Goal: Information Seeking & Learning: Find specific fact

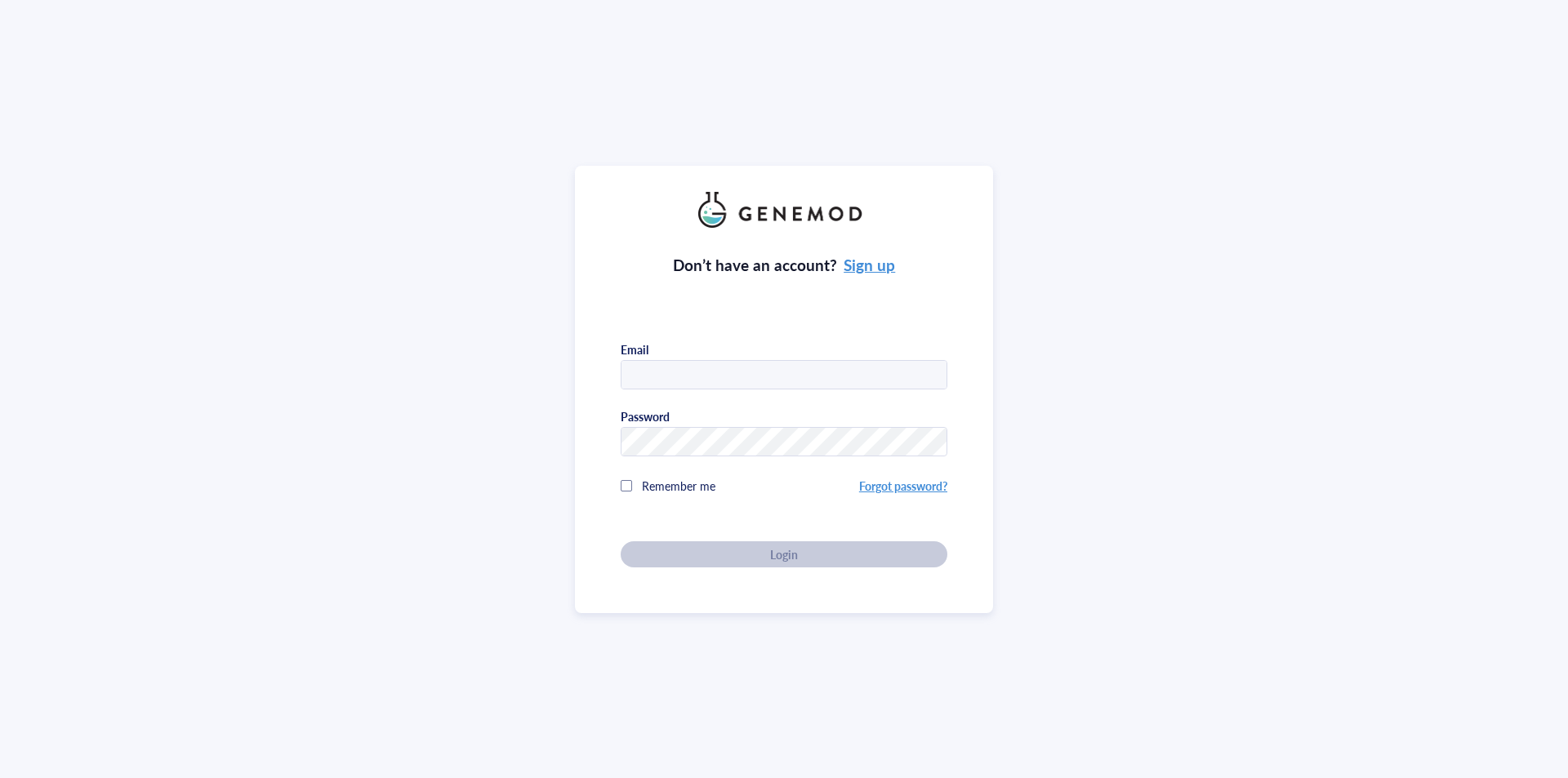
click at [764, 369] on input "text" at bounding box center [784, 376] width 325 height 30
type input "[PERSON_NAME][EMAIL_ADDRESS][DOMAIN_NAME]"
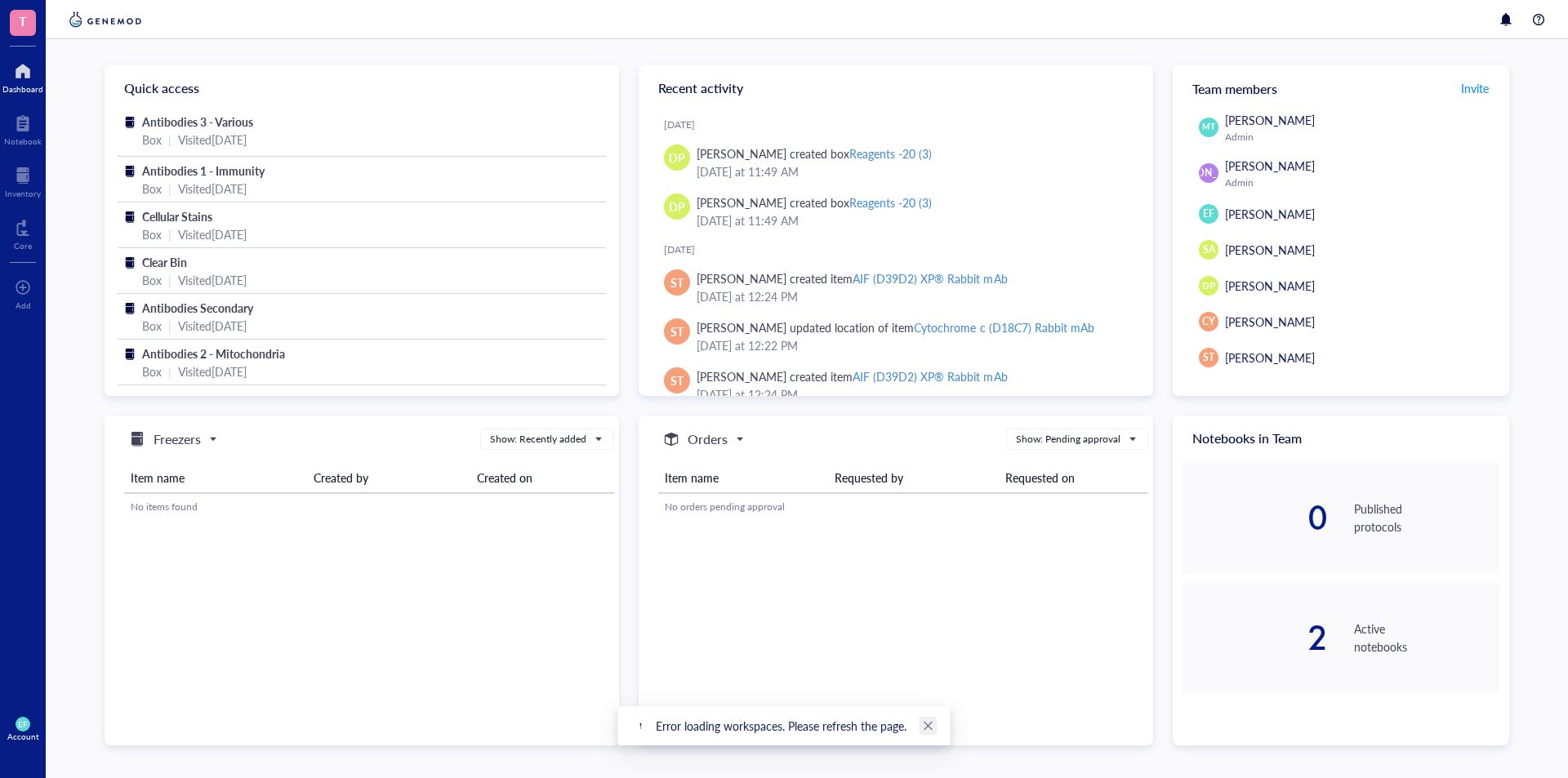
click at [933, 727] on icon "close" at bounding box center [928, 725] width 11 height 11
click at [34, 166] on div at bounding box center [22, 175] width 36 height 26
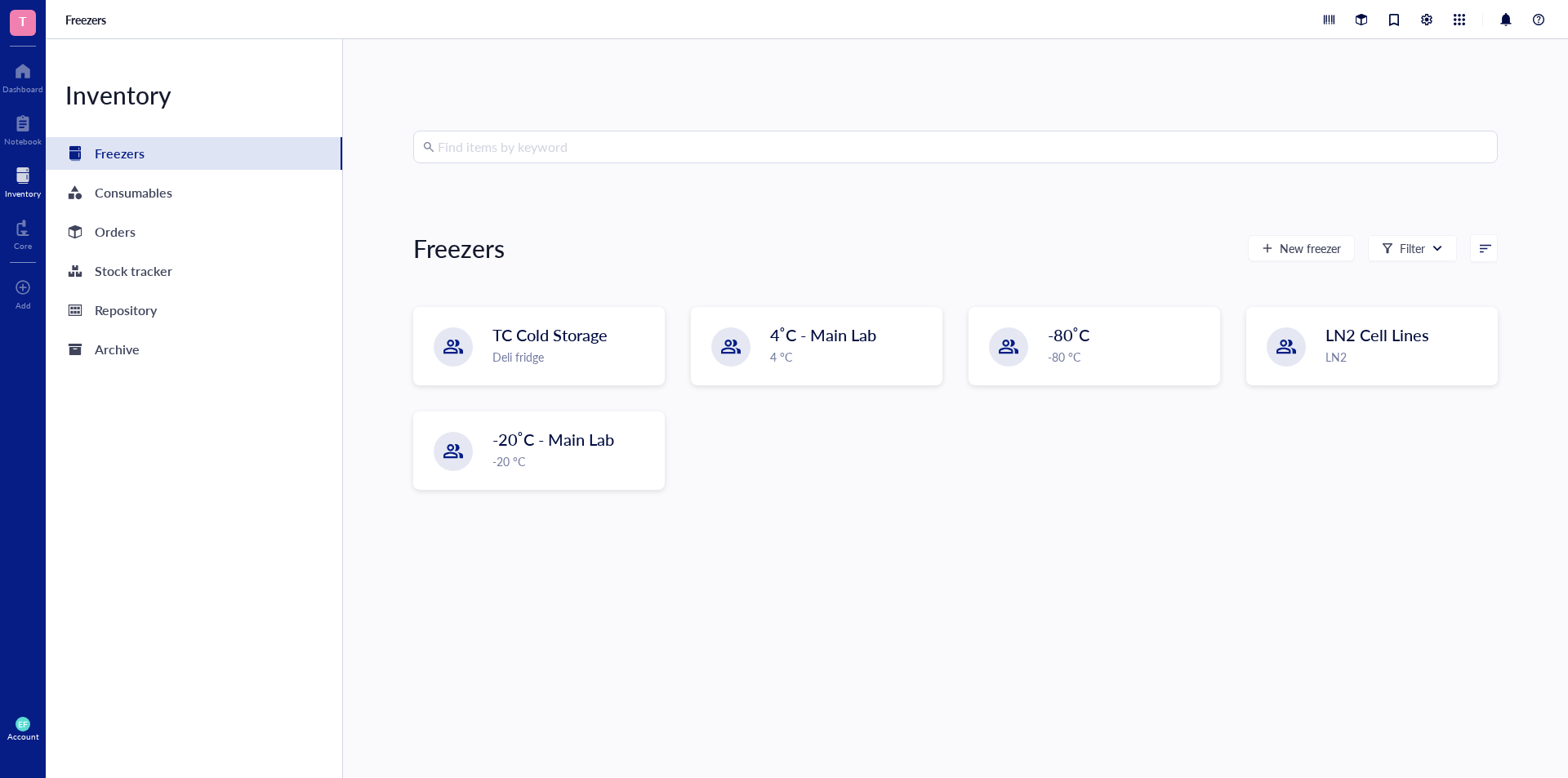
click at [638, 141] on input "search" at bounding box center [962, 147] width 1050 height 31
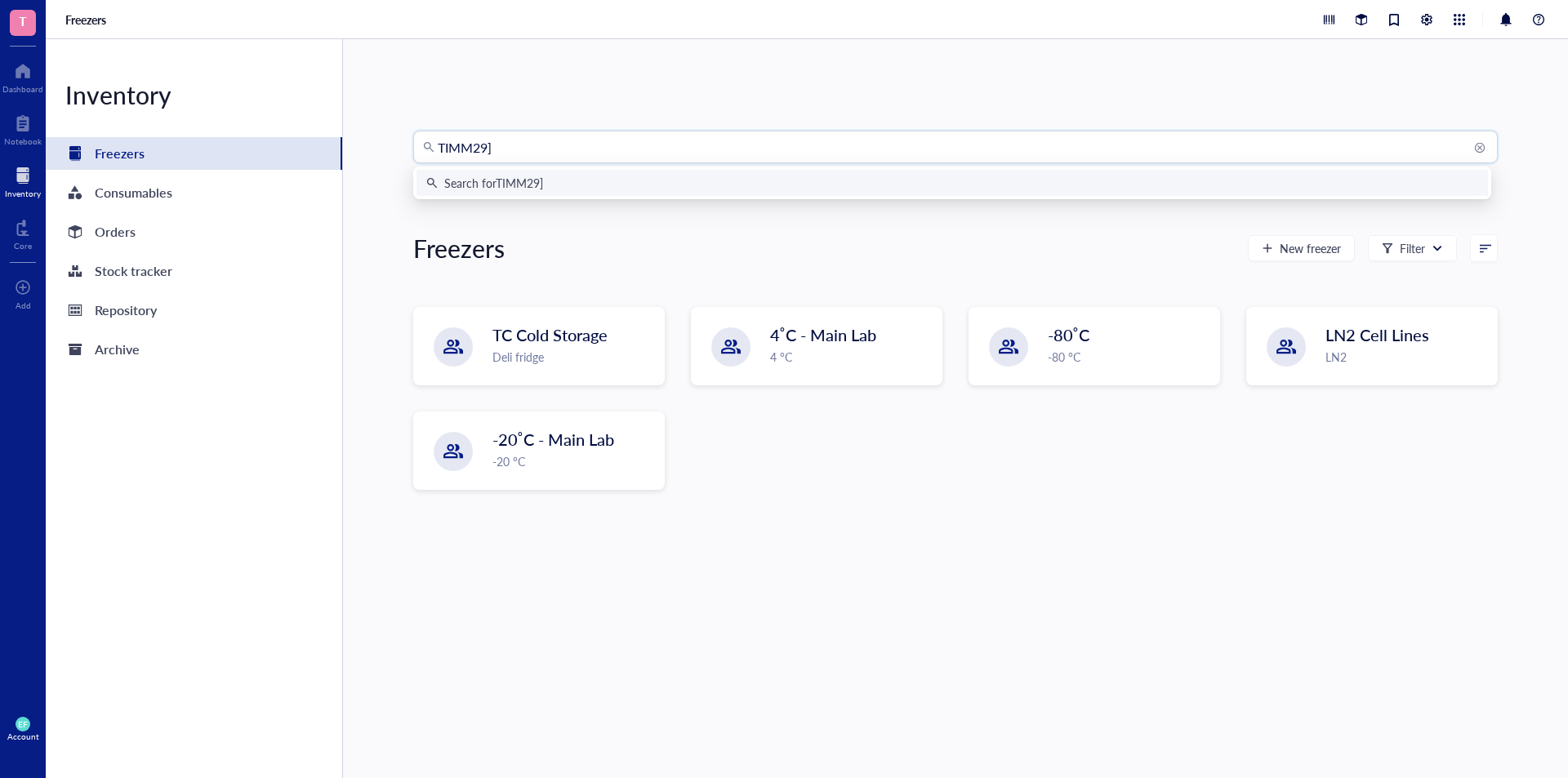
type input "TIMM29"
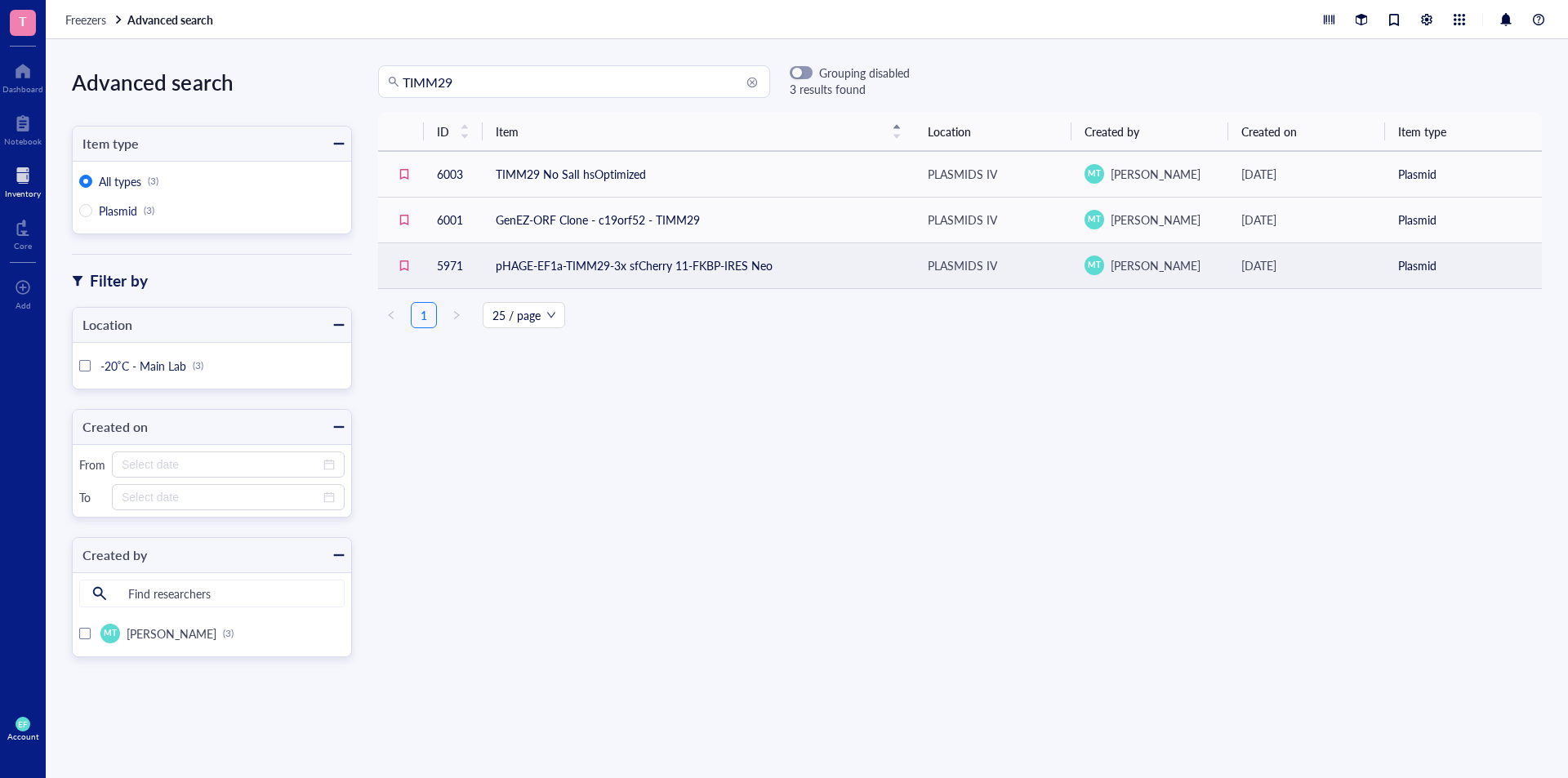
click at [793, 258] on td "pHAGE-EF1a-TIMM29-3x sfCherry 11-FKBP-IRES Neo" at bounding box center [699, 266] width 432 height 46
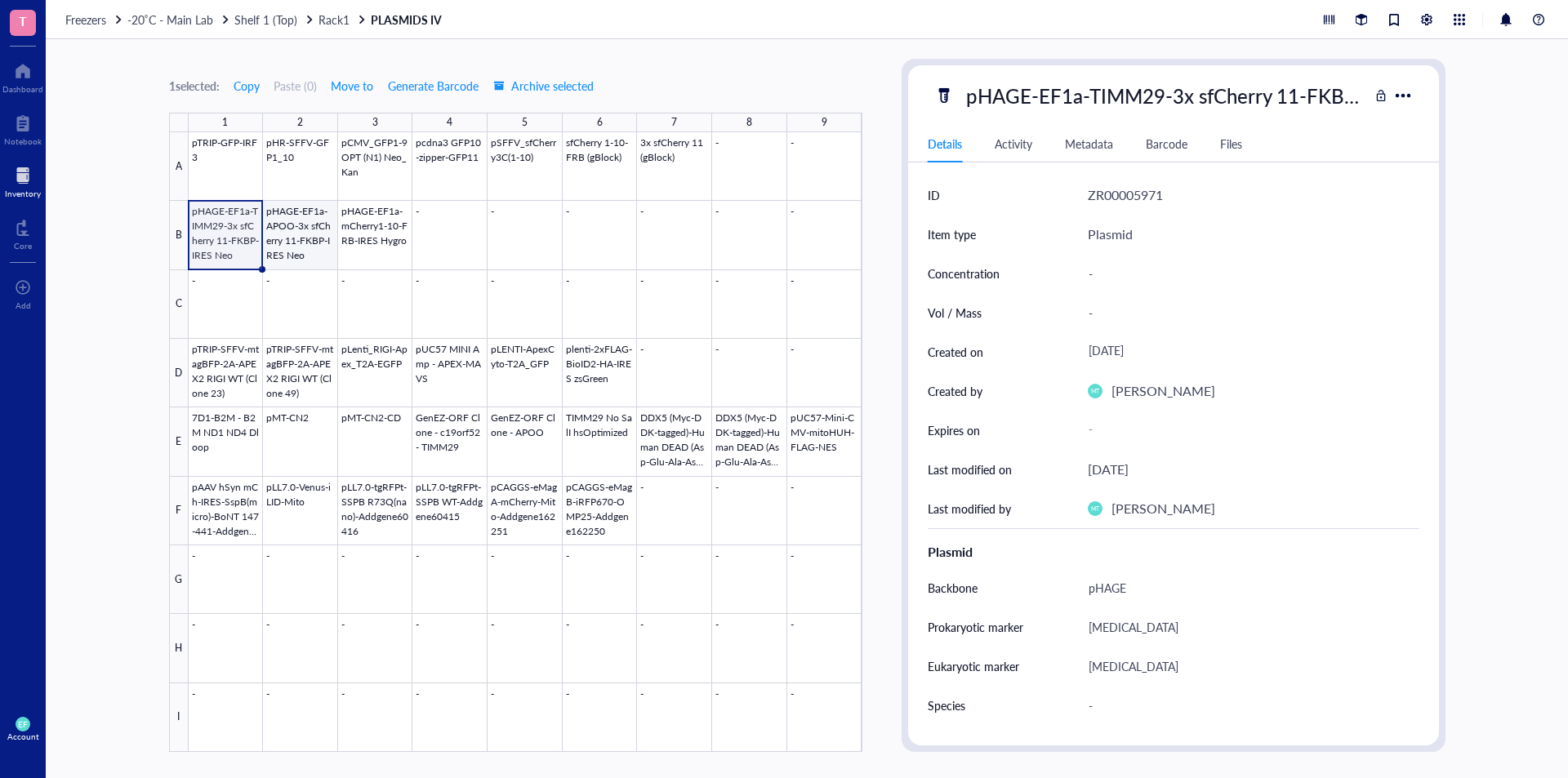
click at [296, 247] on div at bounding box center [525, 441] width 674 height 619
click at [206, 244] on div at bounding box center [525, 441] width 674 height 619
click at [1072, 139] on div "Metadata" at bounding box center [1089, 143] width 48 height 18
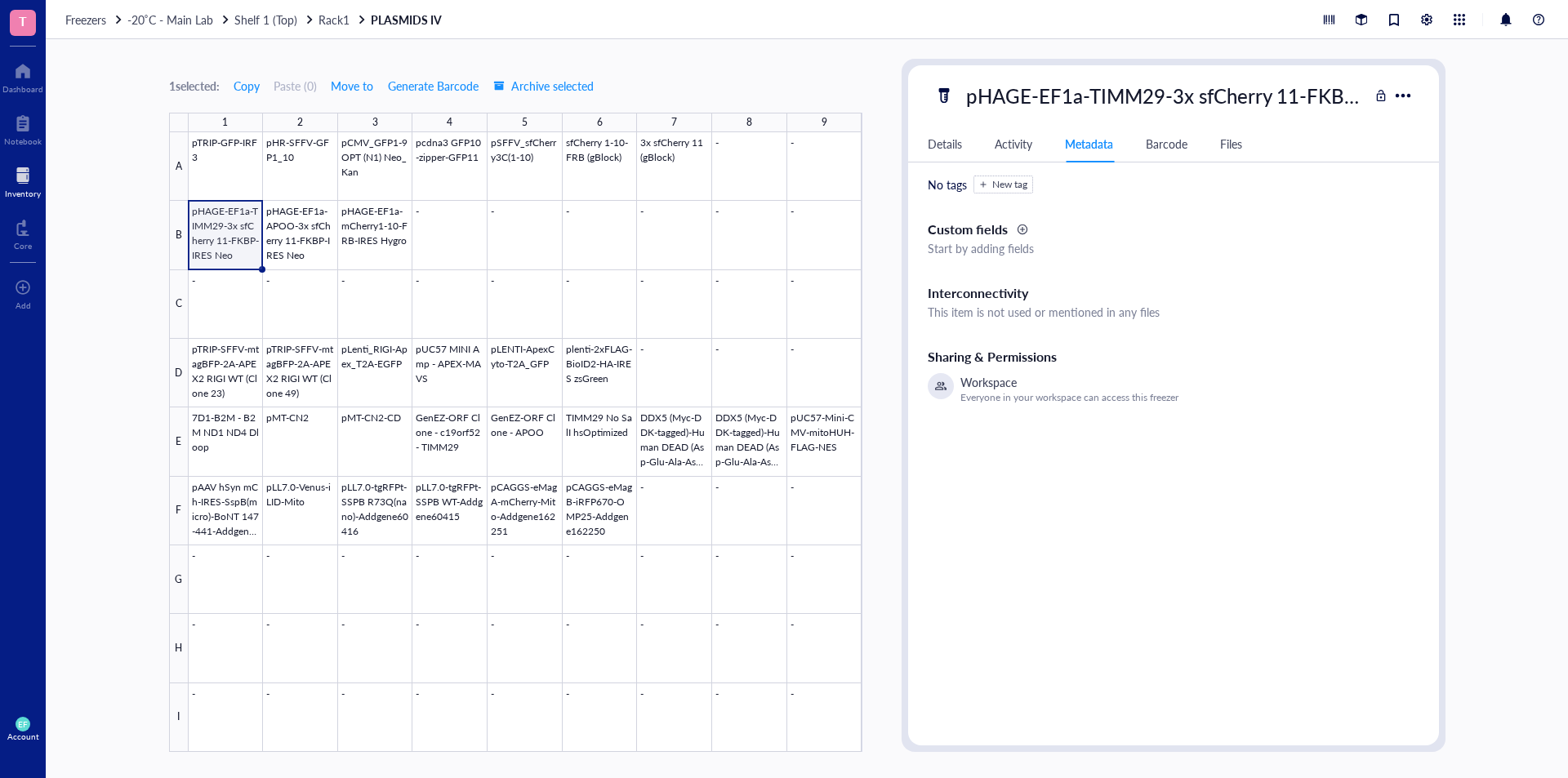
click at [1034, 150] on div "Details Activity Metadata Barcode Files" at bounding box center [1173, 144] width 531 height 37
click at [1029, 147] on div "Activity" at bounding box center [1013, 143] width 38 height 18
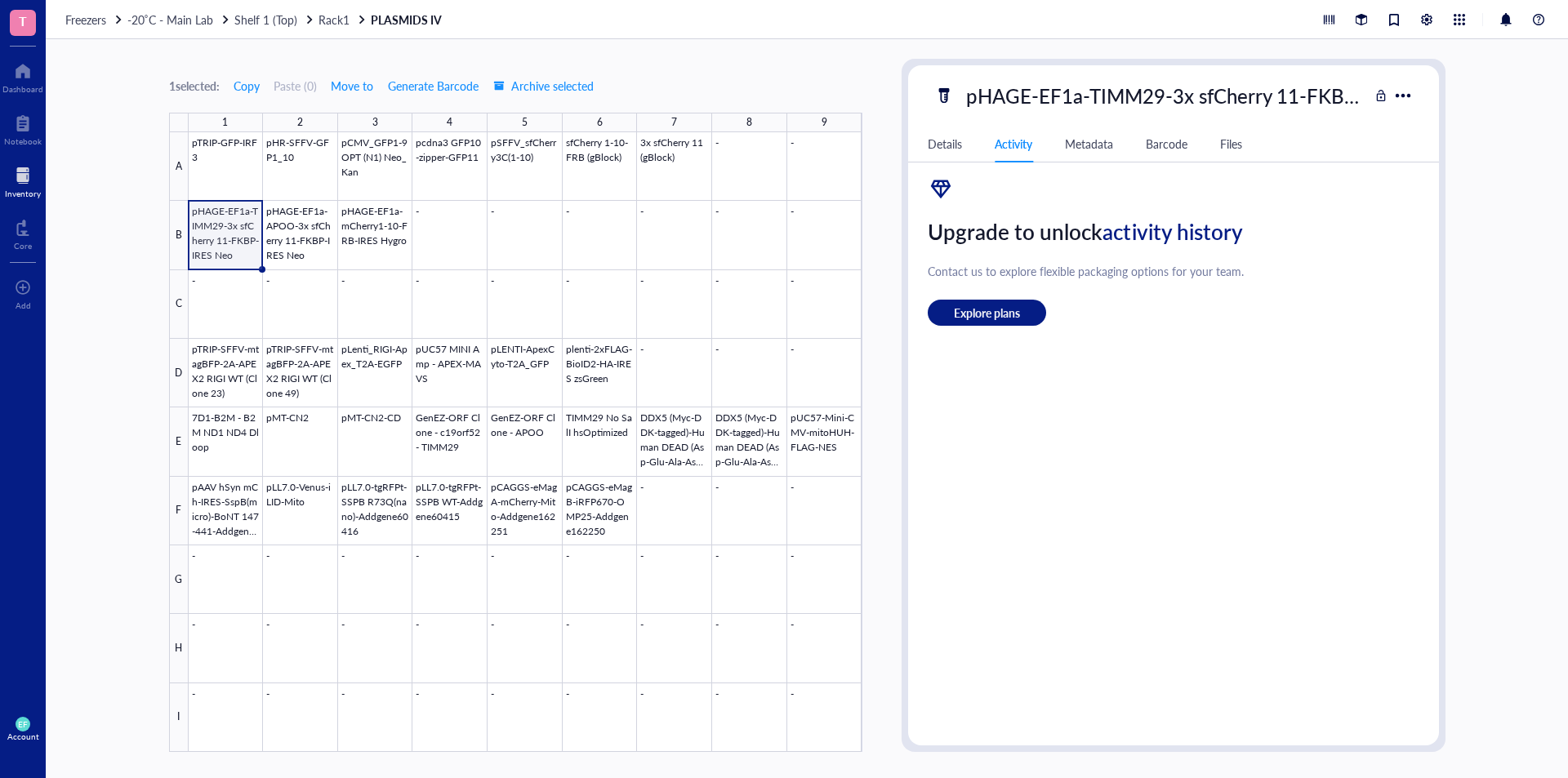
click at [941, 139] on div "Details" at bounding box center [945, 143] width 34 height 18
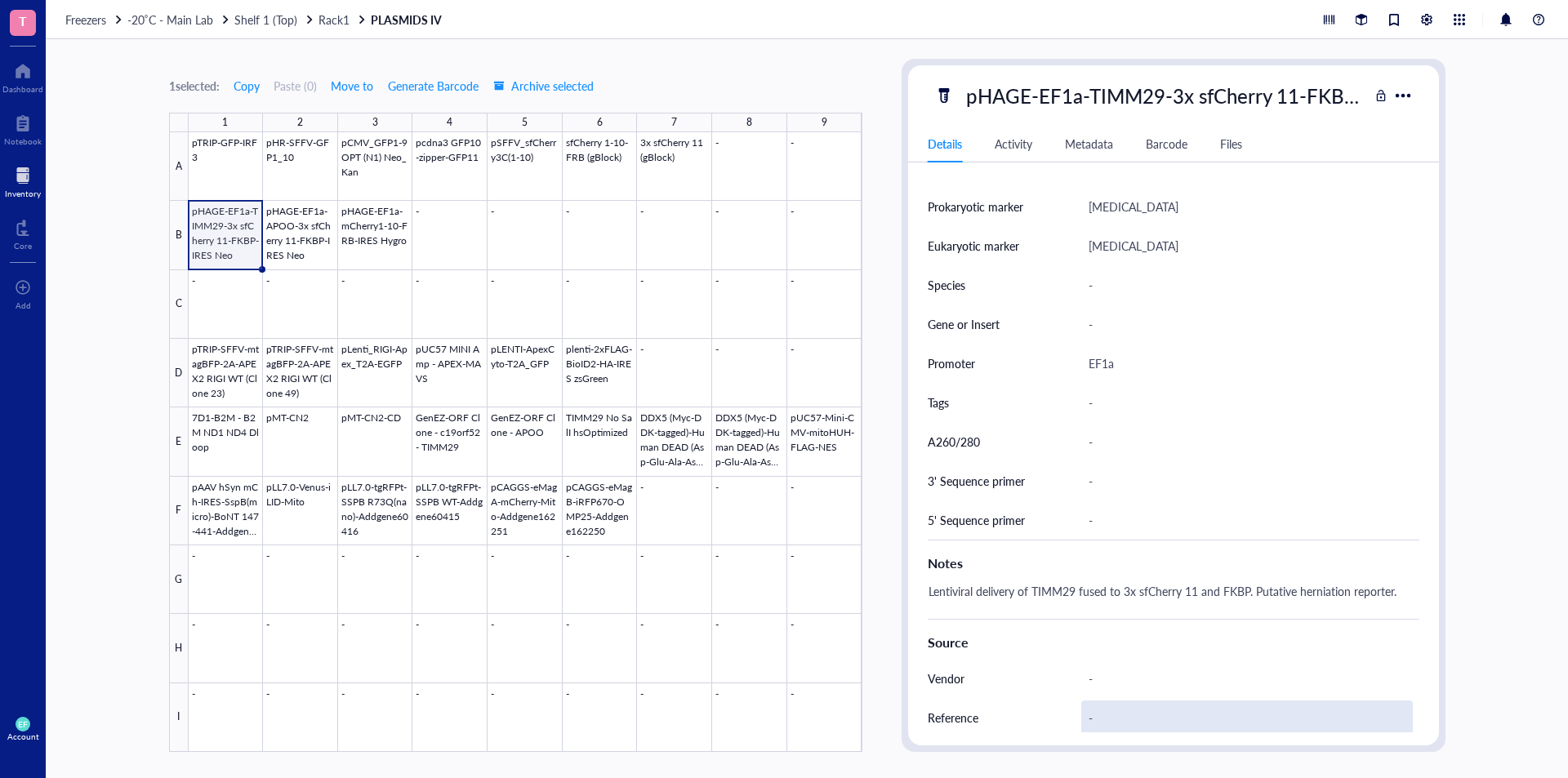
scroll to position [337, 0]
